Goal: Navigation & Orientation: Find specific page/section

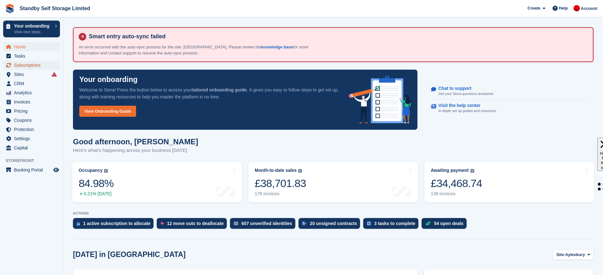
click at [31, 69] on span "Subscriptions" at bounding box center [33, 65] width 38 height 9
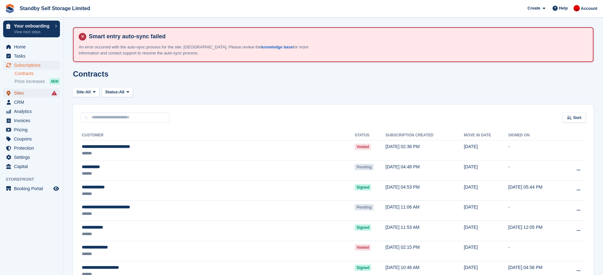
click at [26, 95] on span "Sites" at bounding box center [33, 93] width 38 height 9
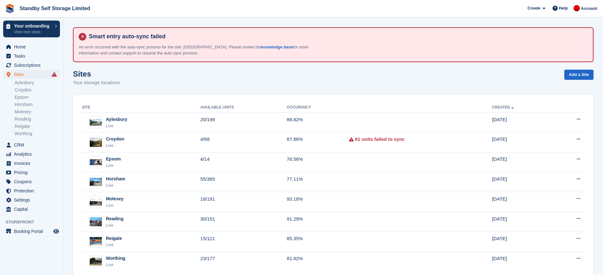
scroll to position [15, 0]
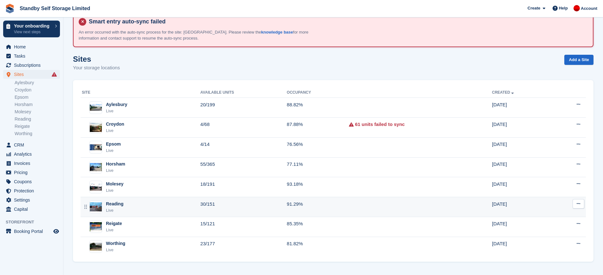
click at [213, 207] on td "30/151" at bounding box center [243, 207] width 86 height 20
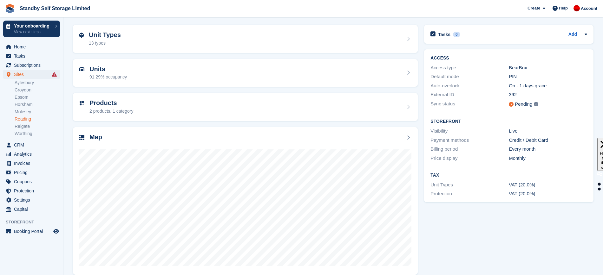
scroll to position [71, 0]
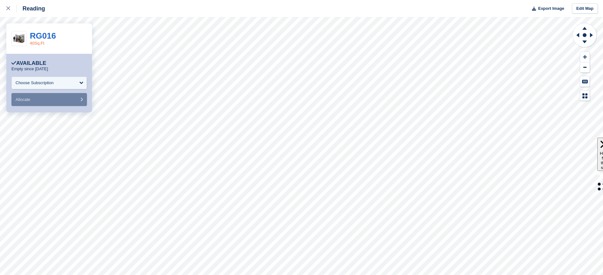
click at [35, 45] on link "40Sq.Ft" at bounding box center [37, 43] width 15 height 5
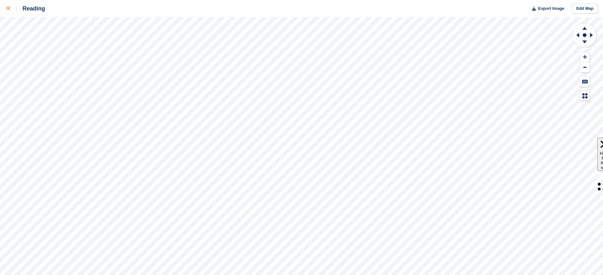
click at [6, 7] on link at bounding box center [8, 8] width 17 height 17
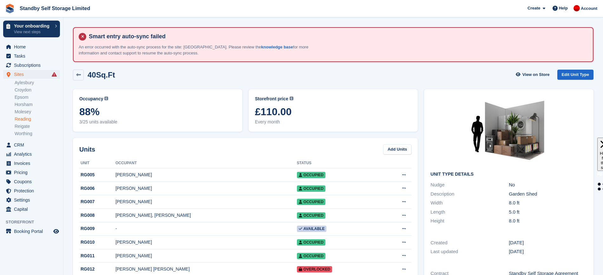
click at [305, 73] on div "40Sq.Ft View on Store Edit Unit Type" at bounding box center [333, 75] width 520 height 11
click at [26, 45] on span "Home" at bounding box center [33, 46] width 38 height 9
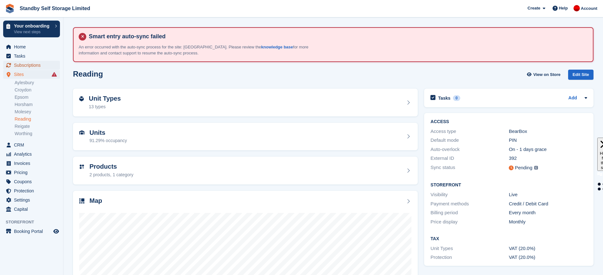
click at [38, 68] on span "Subscriptions" at bounding box center [33, 65] width 38 height 9
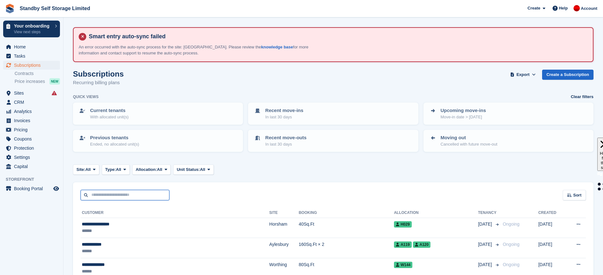
click at [118, 194] on input "text" at bounding box center [125, 195] width 89 height 10
type input "*"
click at [32, 67] on span "Subscriptions" at bounding box center [33, 65] width 38 height 9
click at [125, 193] on input "text" at bounding box center [125, 195] width 89 height 10
type input "**********"
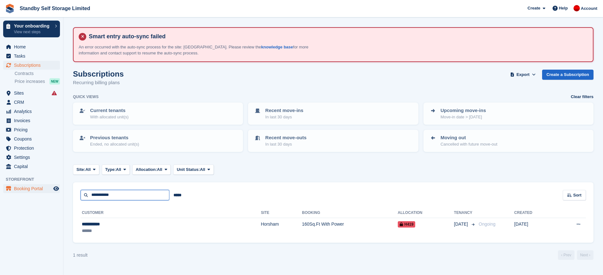
drag, startPoint x: 128, startPoint y: 194, endPoint x: 41, endPoint y: 184, distance: 87.7
click at [41, 184] on div "Your onboarding View next steps Home Tasks Subscriptions Subscriptions Subscrip…" at bounding box center [301, 137] width 603 height 275
click at [33, 48] on span "Home" at bounding box center [33, 46] width 38 height 9
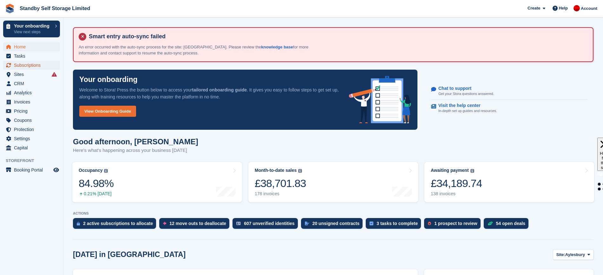
click at [34, 64] on span "Subscriptions" at bounding box center [33, 65] width 38 height 9
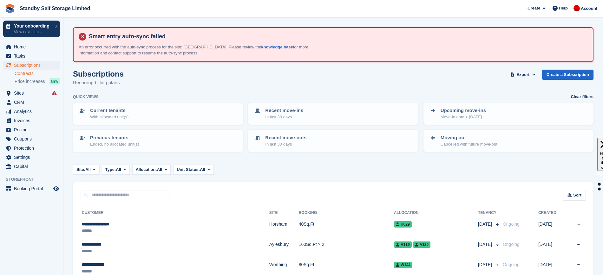
click at [45, 71] on link "Contracts" at bounding box center [37, 74] width 45 height 6
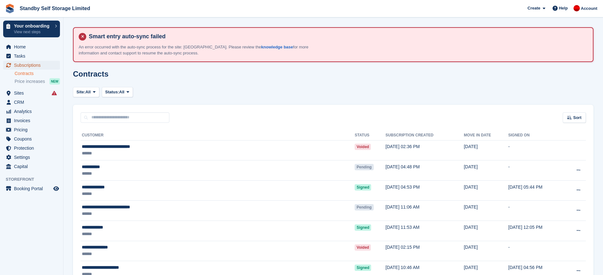
click at [44, 69] on span "Subscriptions" at bounding box center [33, 65] width 38 height 9
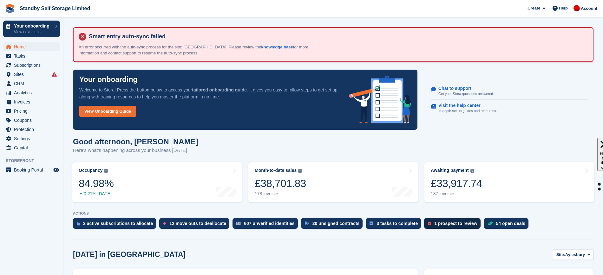
click at [436, 224] on div "1 prospect to review" at bounding box center [455, 223] width 43 height 5
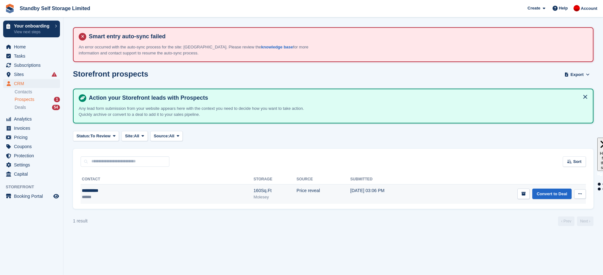
click at [253, 199] on div "Molesey" at bounding box center [274, 197] width 43 height 6
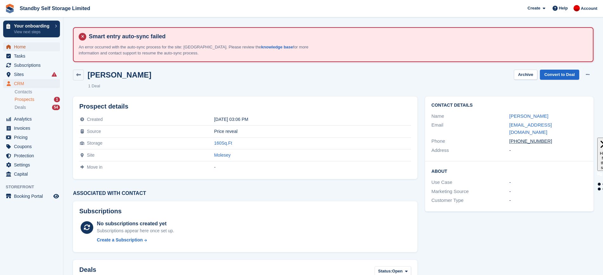
click at [31, 45] on span "Home" at bounding box center [33, 46] width 38 height 9
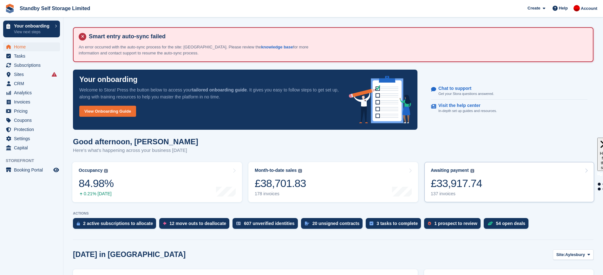
click at [463, 185] on div "£33,917.74" at bounding box center [455, 183] width 51 height 13
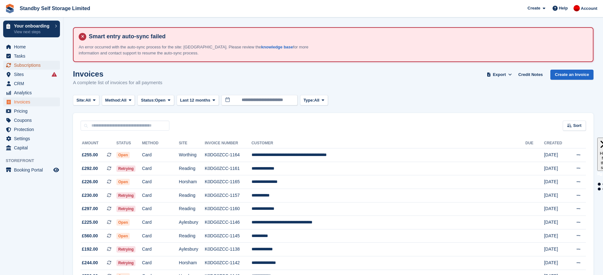
click at [37, 64] on span "Subscriptions" at bounding box center [33, 65] width 38 height 9
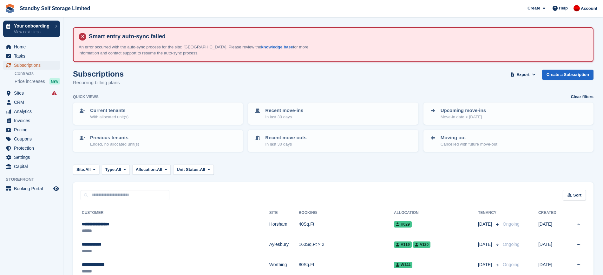
click at [23, 64] on span "Subscriptions" at bounding box center [33, 65] width 38 height 9
click at [432, 168] on div "Site: All All Aylesbury Croydon Epsom Horsham Molesey Reading Reigate Worthing …" at bounding box center [333, 170] width 520 height 10
click at [16, 45] on span "Home" at bounding box center [33, 46] width 38 height 9
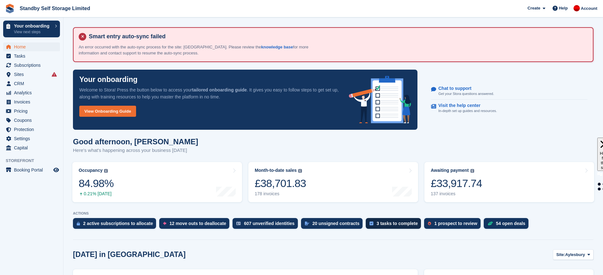
click at [387, 226] on div "3 tasks to complete" at bounding box center [396, 223] width 41 height 5
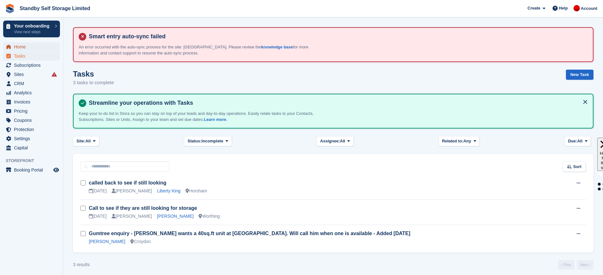
click at [32, 46] on span "Home" at bounding box center [33, 46] width 38 height 9
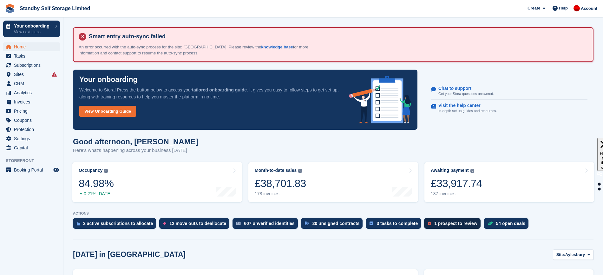
click at [434, 225] on div "1 prospect to review" at bounding box center [455, 223] width 43 height 5
click at [39, 66] on span "Subscriptions" at bounding box center [33, 65] width 38 height 9
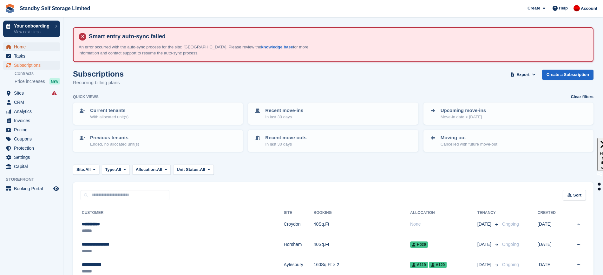
click at [23, 47] on span "Home" at bounding box center [33, 46] width 38 height 9
